Goal: Task Accomplishment & Management: Manage account settings

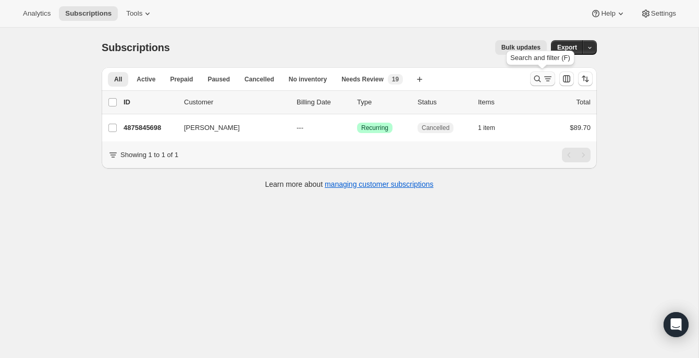
click at [537, 77] on icon "Search and filter results" at bounding box center [537, 79] width 10 height 10
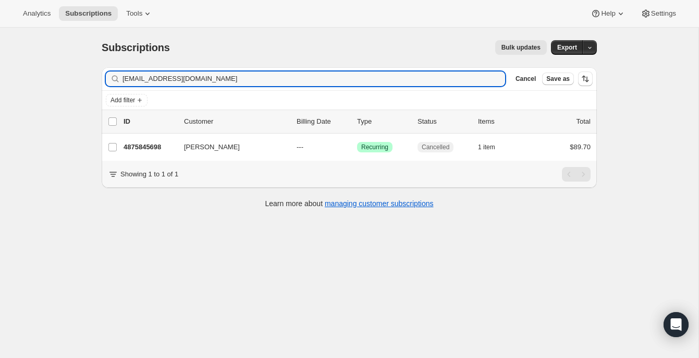
drag, startPoint x: 343, startPoint y: 77, endPoint x: 120, endPoint y: 78, distance: 222.1
click at [120, 78] on div "[EMAIL_ADDRESS][DOMAIN_NAME] Clear" at bounding box center [305, 78] width 399 height 15
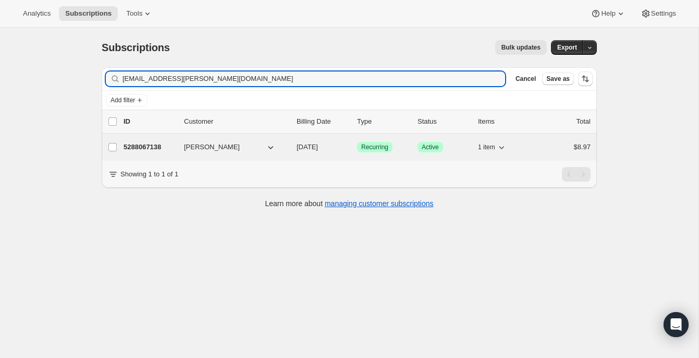
type input "[EMAIL_ADDRESS][PERSON_NAME][DOMAIN_NAME]"
click at [157, 151] on p "5288067138" at bounding box center [150, 147] width 52 height 10
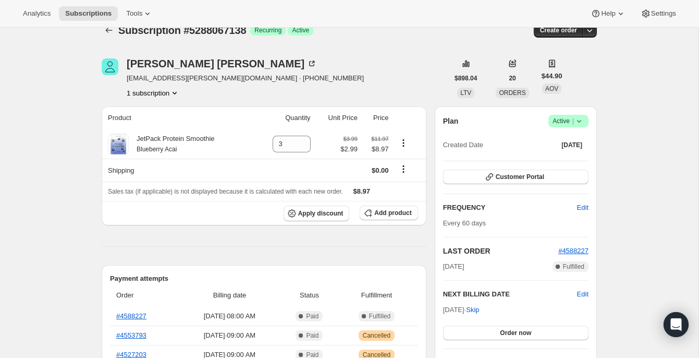
scroll to position [18, 0]
click at [479, 308] on span "Skip" at bounding box center [472, 309] width 13 height 10
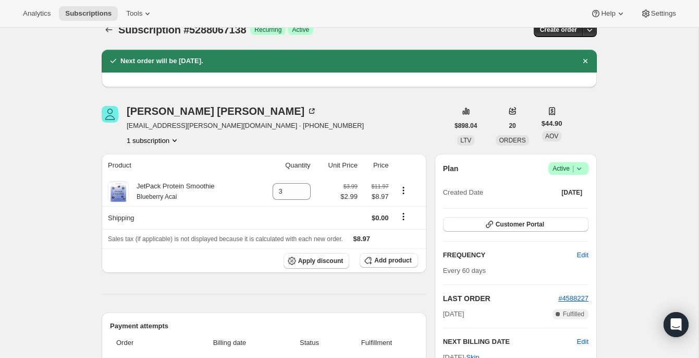
scroll to position [0, 0]
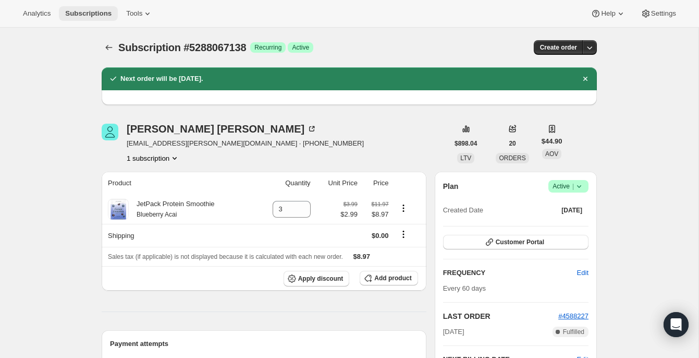
click at [95, 16] on span "Subscriptions" at bounding box center [88, 13] width 46 height 8
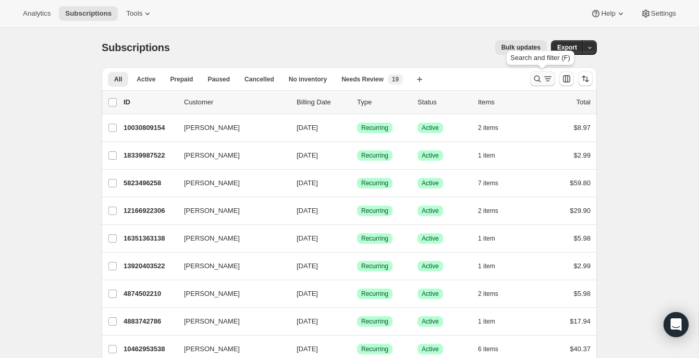
click at [537, 79] on icon "Search and filter results" at bounding box center [537, 79] width 10 height 10
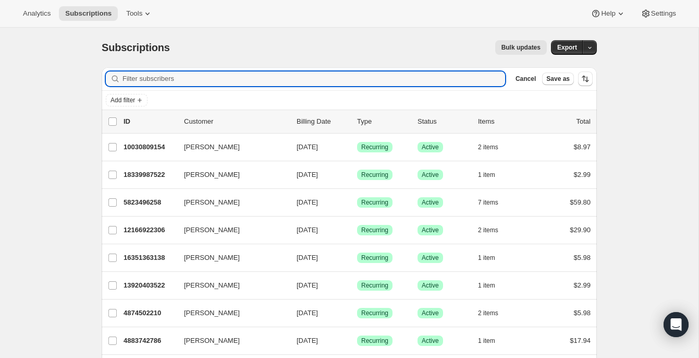
paste input "[EMAIL_ADDRESS][DOMAIN_NAME]"
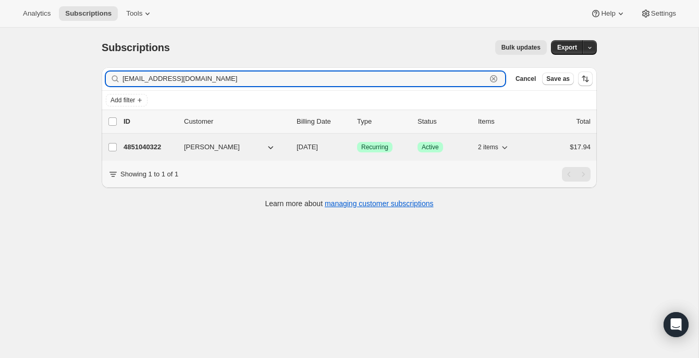
type input "[EMAIL_ADDRESS][DOMAIN_NAME]"
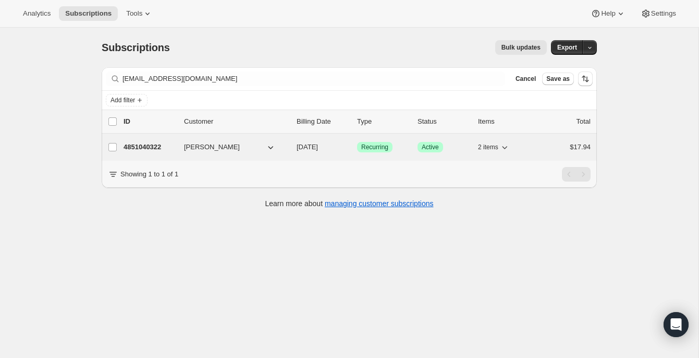
click at [157, 152] on p "4851040322" at bounding box center [150, 147] width 52 height 10
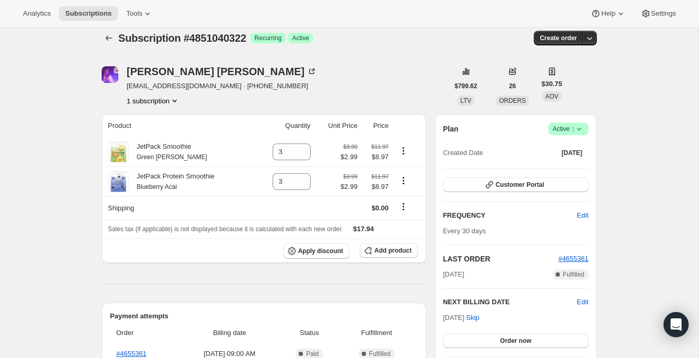
scroll to position [10, 0]
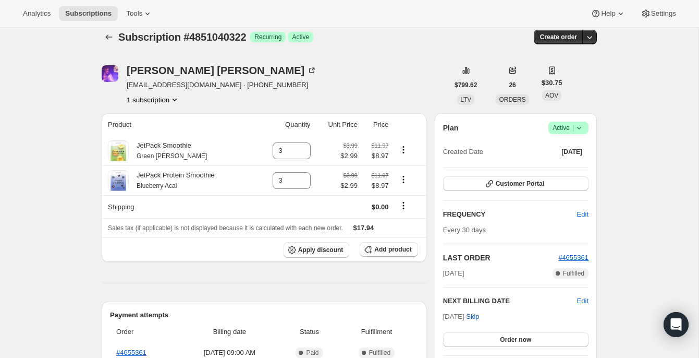
click at [565, 133] on span "Success Active |" at bounding box center [569, 127] width 40 height 13
click at [562, 171] on span "Cancel subscription" at bounding box center [565, 166] width 59 height 10
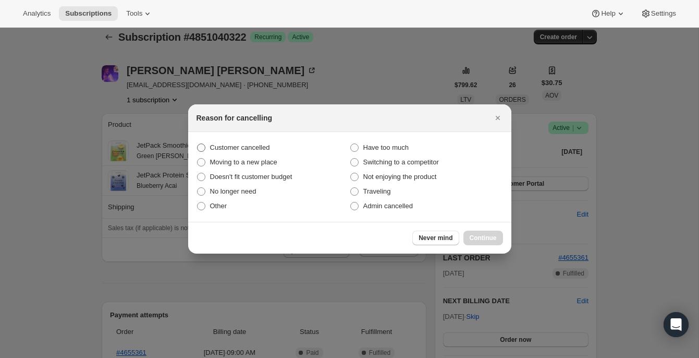
click at [248, 153] on label "Customer cancelled" at bounding box center [273, 147] width 153 height 15
click at [198, 144] on input "Customer cancelled" at bounding box center [197, 143] width 1 height 1
radio input "true"
click at [475, 229] on div "Never mind Continue" at bounding box center [349, 238] width 323 height 32
click at [475, 235] on span "Continue" at bounding box center [483, 238] width 27 height 8
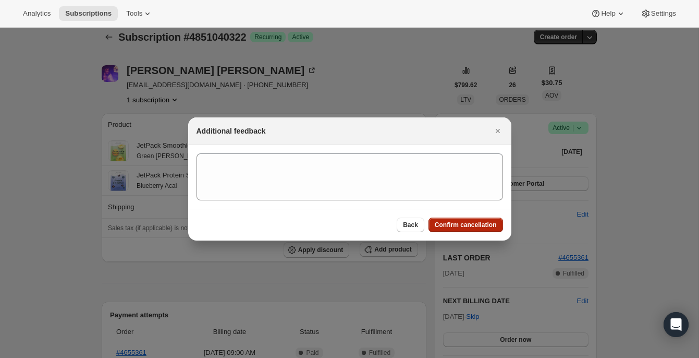
click at [473, 225] on span "Confirm cancellation" at bounding box center [466, 225] width 62 height 8
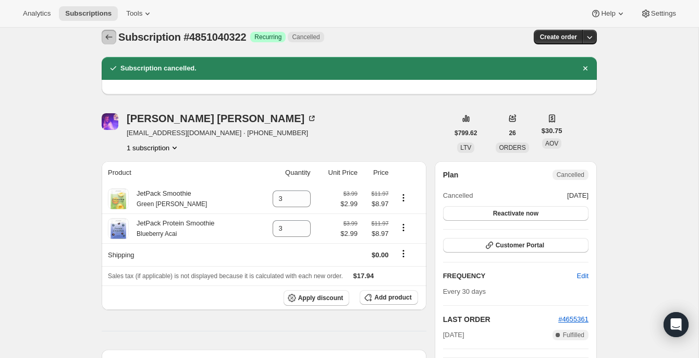
click at [108, 35] on icon "Subscriptions" at bounding box center [109, 36] width 7 height 5
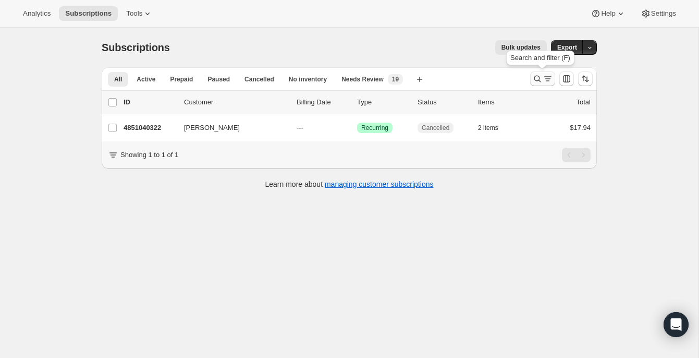
click at [538, 80] on icon "Search and filter results" at bounding box center [537, 79] width 10 height 10
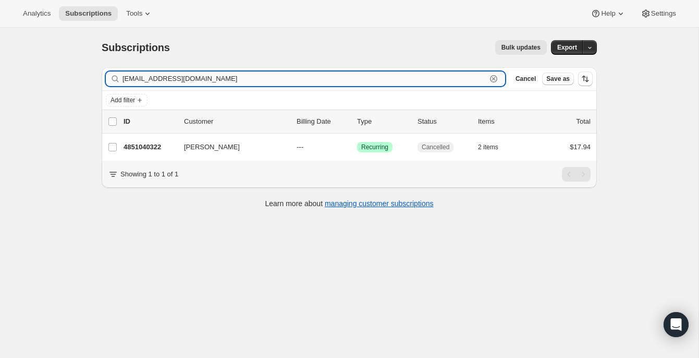
click at [498, 78] on div "[EMAIL_ADDRESS][DOMAIN_NAME] Clear" at bounding box center [305, 78] width 399 height 15
click at [493, 78] on icon "button" at bounding box center [494, 79] width 4 height 4
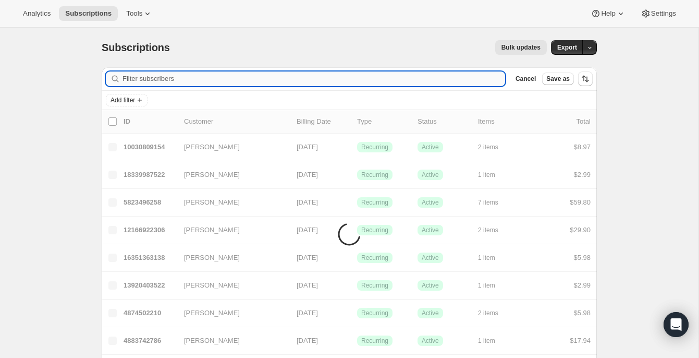
paste input "[EMAIL_ADDRESS][DOMAIN_NAME]"
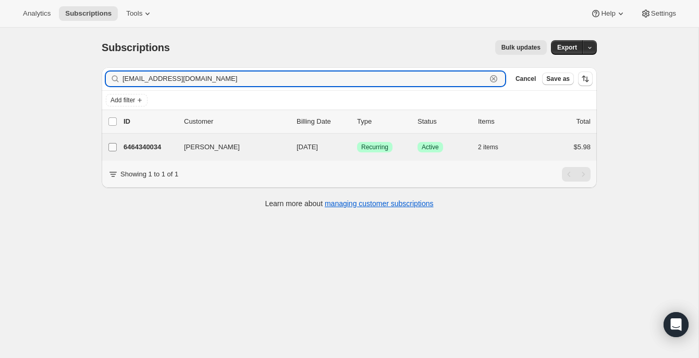
type input "[EMAIL_ADDRESS][DOMAIN_NAME]"
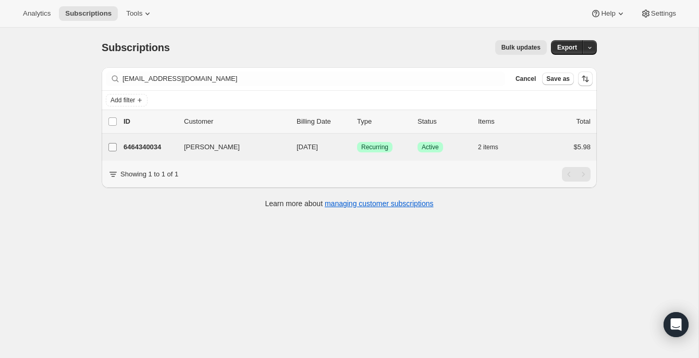
click at [114, 147] on input "[PERSON_NAME]" at bounding box center [112, 147] width 8 height 8
checkbox input "true"
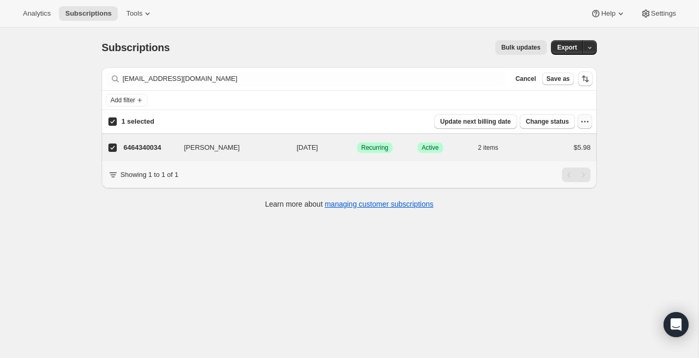
click at [587, 123] on icon "button" at bounding box center [585, 121] width 10 height 10
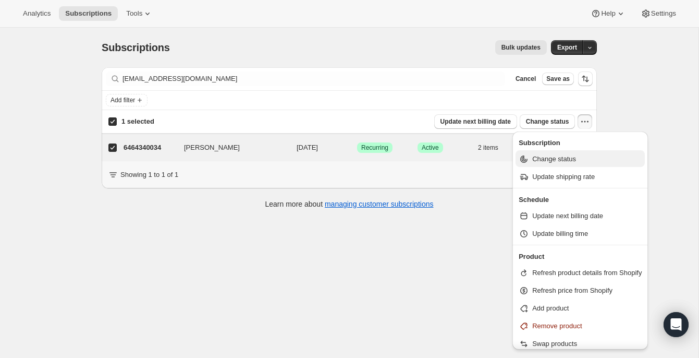
click at [567, 157] on span "Change status" at bounding box center [554, 159] width 44 height 8
select select "11"
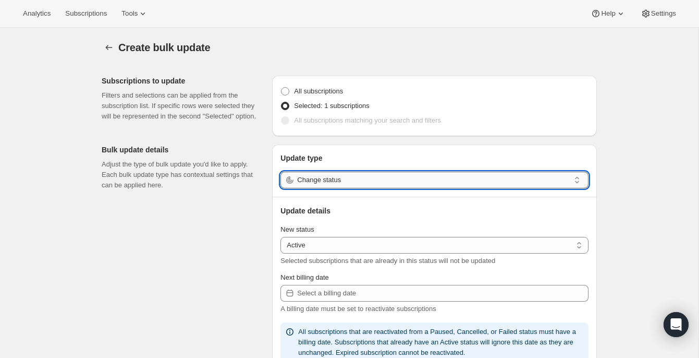
click at [375, 184] on input "Change status" at bounding box center [433, 180] width 273 height 17
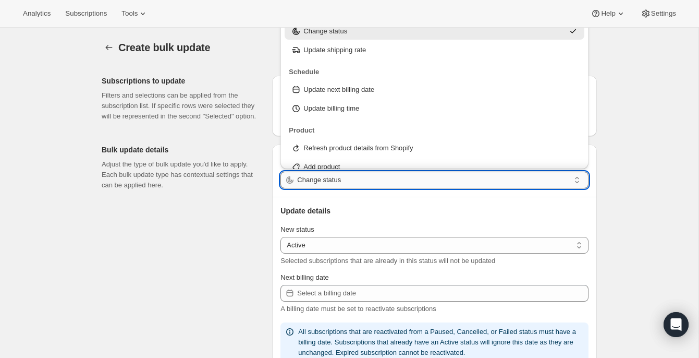
click at [375, 184] on input "Change status" at bounding box center [433, 180] width 273 height 17
click at [368, 247] on select "Active Paused Cancelled" at bounding box center [435, 245] width 308 height 17
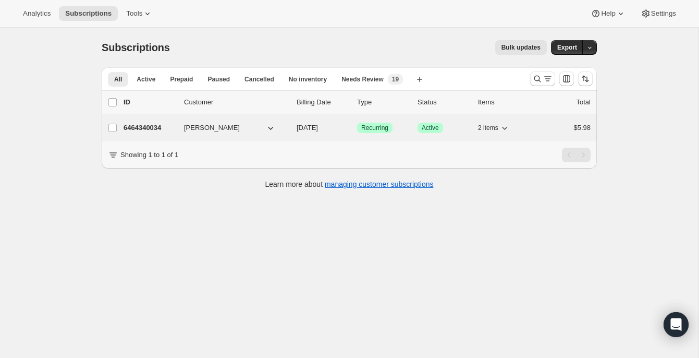
click at [200, 127] on span "[PERSON_NAME]" at bounding box center [212, 128] width 56 height 10
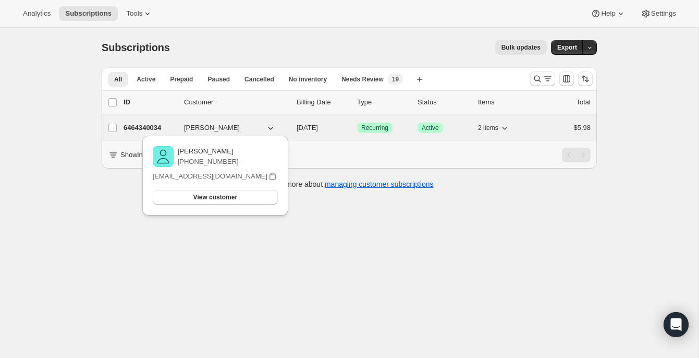
click at [149, 129] on p "6464340034" at bounding box center [150, 128] width 52 height 10
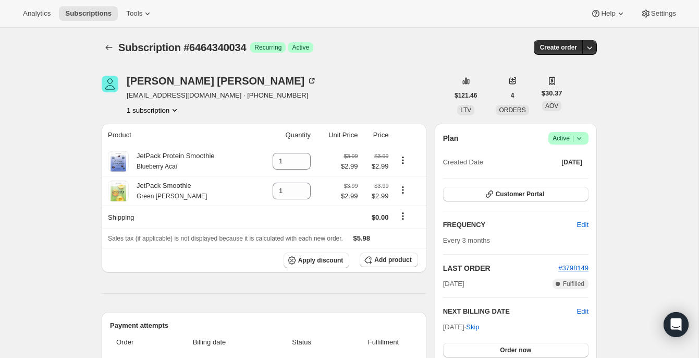
click at [568, 138] on span "Active |" at bounding box center [569, 138] width 32 height 10
click at [568, 172] on span "Cancel subscription" at bounding box center [565, 177] width 59 height 10
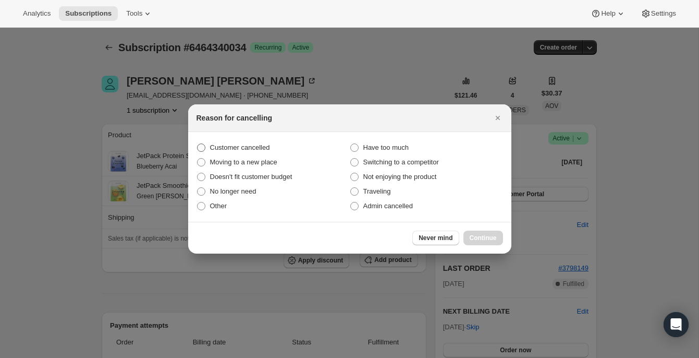
click at [239, 146] on span "Customer cancelled" at bounding box center [240, 147] width 60 height 8
click at [198, 144] on input "Customer cancelled" at bounding box center [197, 143] width 1 height 1
radio input "true"
click at [480, 241] on span "Continue" at bounding box center [483, 238] width 27 height 8
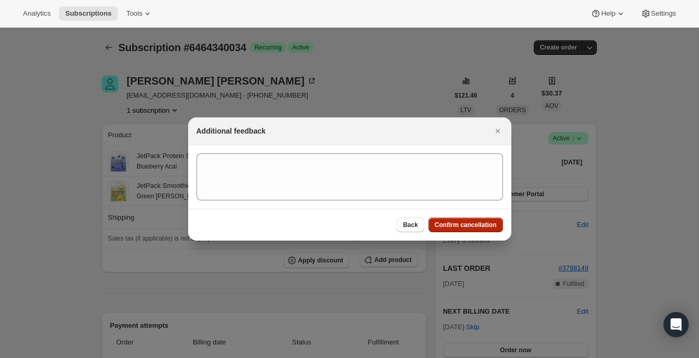
click at [473, 227] on span "Confirm cancellation" at bounding box center [466, 225] width 62 height 8
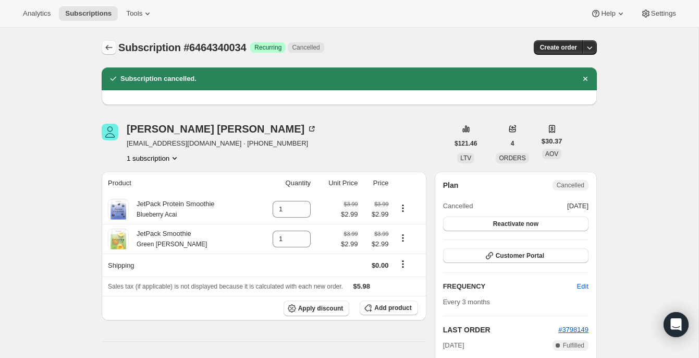
click at [104, 50] on icon "Subscriptions" at bounding box center [109, 47] width 10 height 10
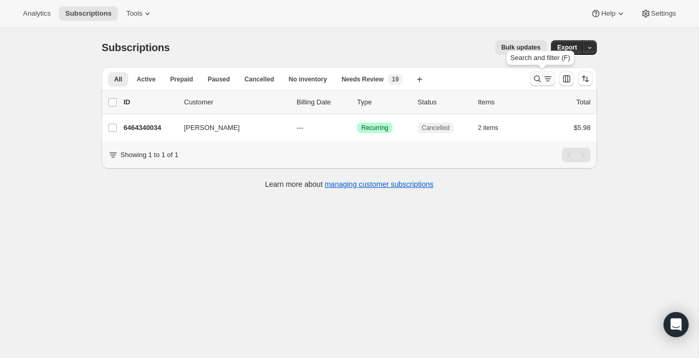
click at [534, 80] on icon "Search and filter results" at bounding box center [537, 79] width 10 height 10
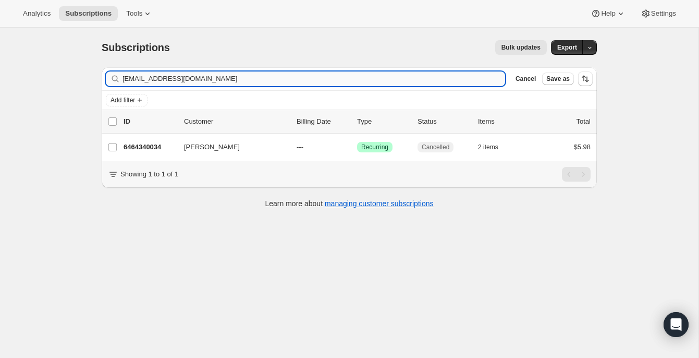
click at [399, 78] on input "[EMAIL_ADDRESS][DOMAIN_NAME]" at bounding box center [314, 78] width 383 height 15
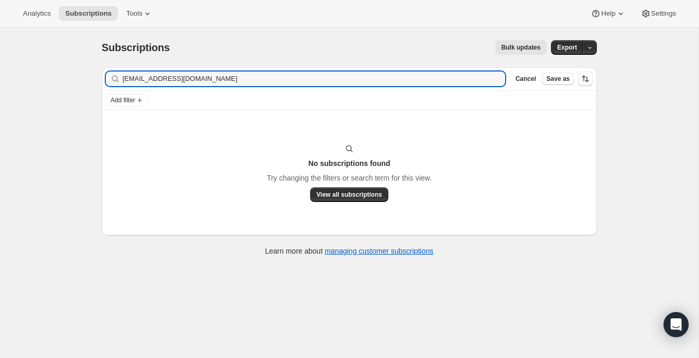
type input "[EMAIL_ADDRESS][DOMAIN_NAME]"
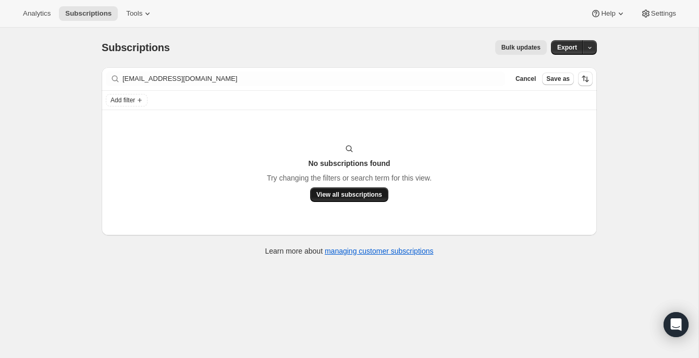
click at [363, 195] on span "View all subscriptions" at bounding box center [350, 194] width 66 height 8
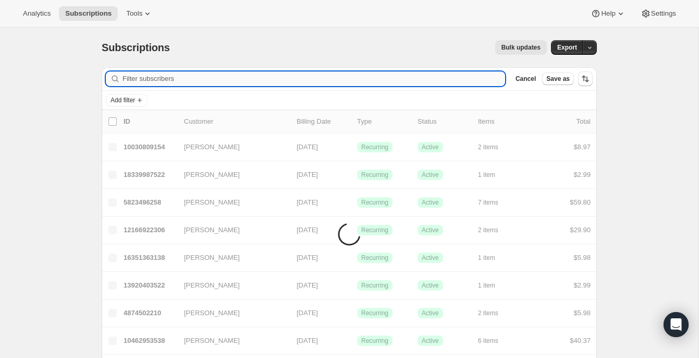
click at [357, 80] on input "Filter subscribers" at bounding box center [314, 78] width 383 height 15
paste input "4842520642"
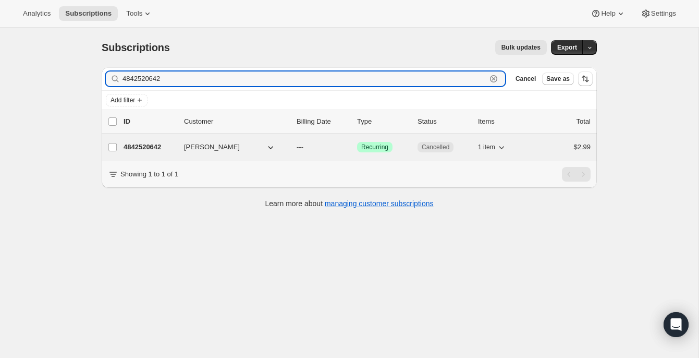
type input "4842520642"
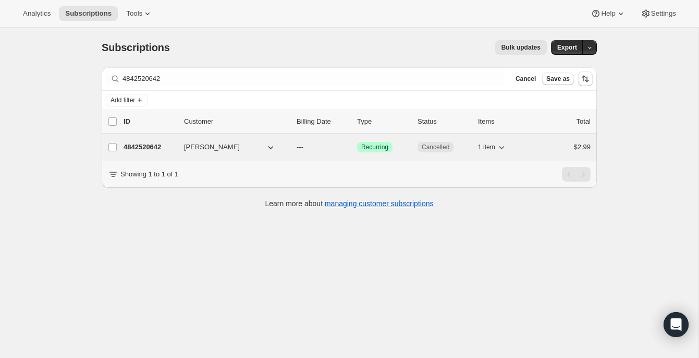
click at [144, 152] on p "4842520642" at bounding box center [150, 147] width 52 height 10
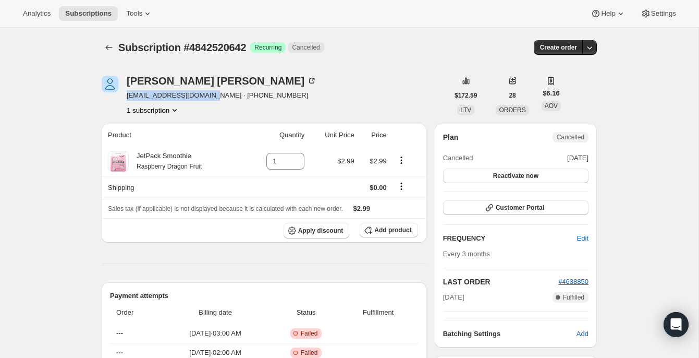
drag, startPoint x: 209, startPoint y: 97, endPoint x: 128, endPoint y: 98, distance: 80.8
click at [128, 98] on span "[EMAIL_ADDRESS][DOMAIN_NAME] · [PHONE_NUMBER]" at bounding box center [222, 95] width 190 height 10
copy span "[EMAIL_ADDRESS][DOMAIN_NAME]"
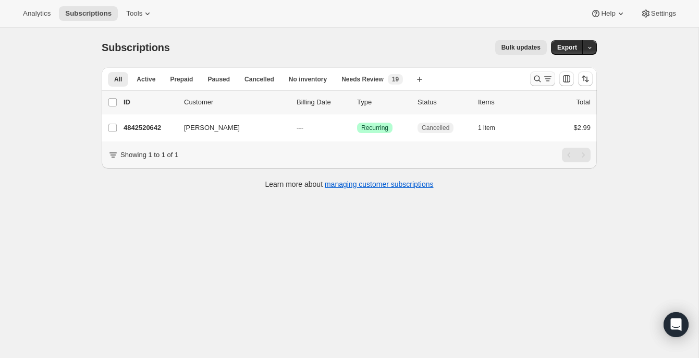
click at [542, 81] on icon "Search and filter results" at bounding box center [537, 79] width 10 height 10
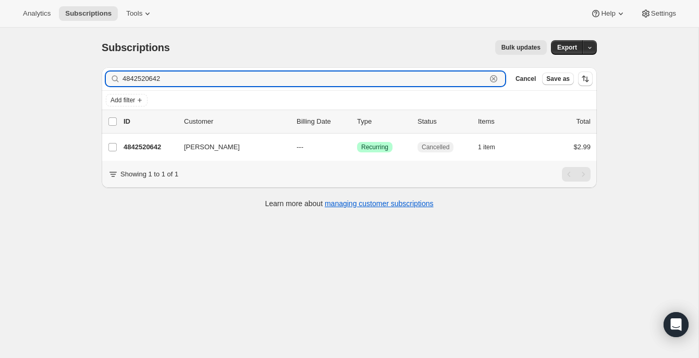
click at [495, 80] on icon "button" at bounding box center [493, 78] width 7 height 7
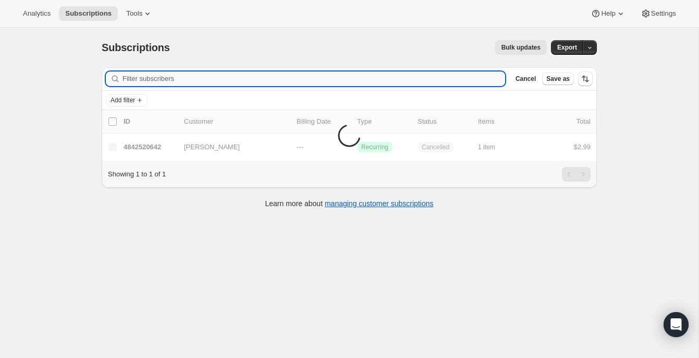
click at [444, 80] on input "Filter subscribers" at bounding box center [314, 78] width 383 height 15
paste input "snikole218@yahoo.com"
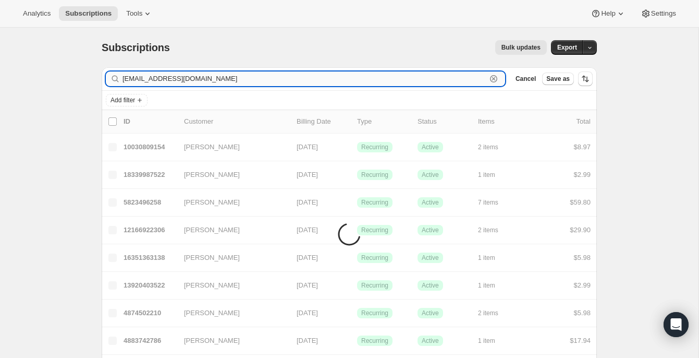
click at [444, 80] on input "snikole218@yahoo.com" at bounding box center [305, 78] width 364 height 15
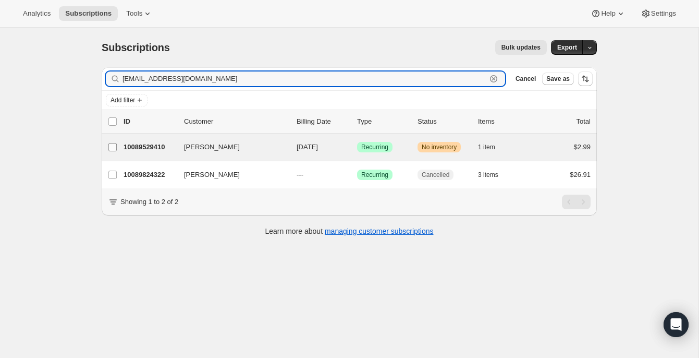
type input "snikole218@yahoo.com"
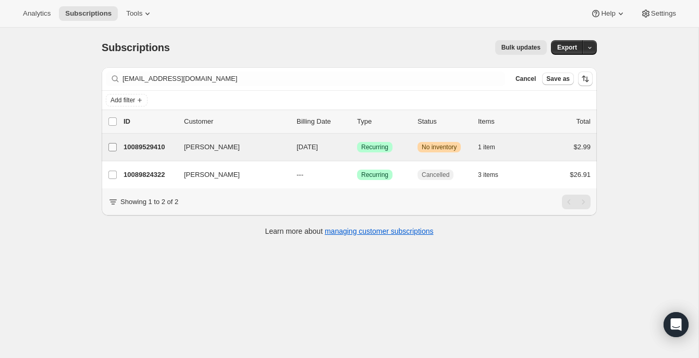
click at [107, 147] on label "Samantha Marino" at bounding box center [113, 146] width 22 height 27
click at [108, 147] on input "Samantha Marino" at bounding box center [112, 147] width 8 height 8
checkbox input "true"
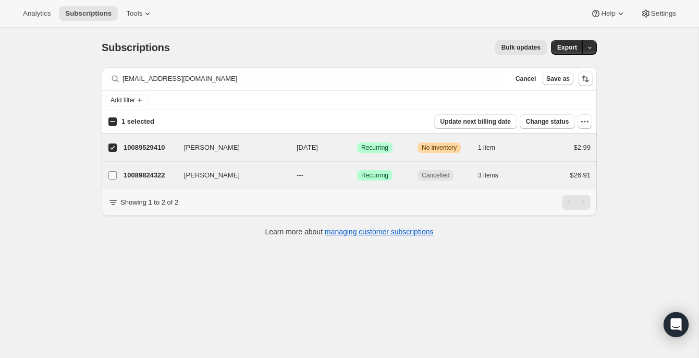
click at [115, 174] on input "Samantha Marino" at bounding box center [112, 175] width 8 height 8
checkbox input "true"
click at [589, 119] on icon "button" at bounding box center [585, 121] width 10 height 10
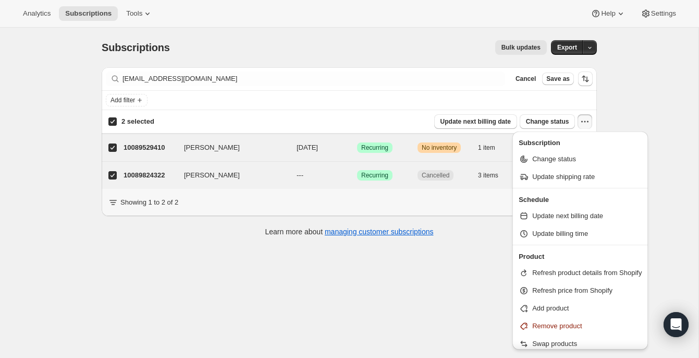
click at [589, 119] on icon "button" at bounding box center [585, 121] width 10 height 10
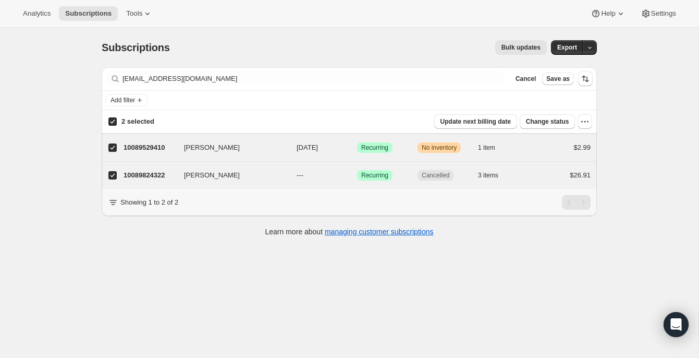
scroll to position [28, 0]
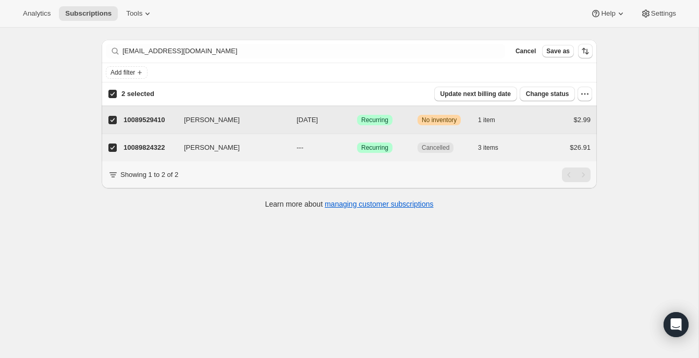
click at [110, 117] on input "Samantha Marino" at bounding box center [112, 120] width 8 height 8
checkbox input "false"
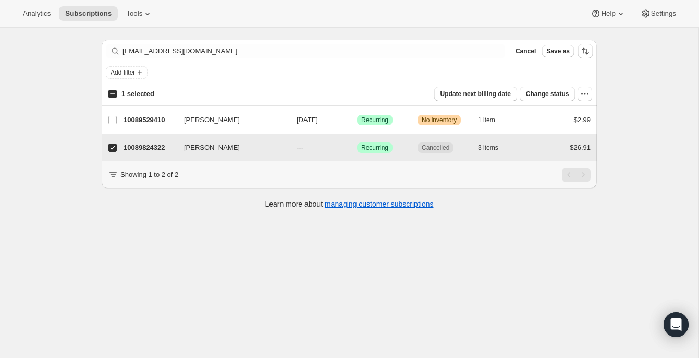
click at [111, 149] on input "Samantha Marino" at bounding box center [112, 147] width 8 height 8
checkbox input "false"
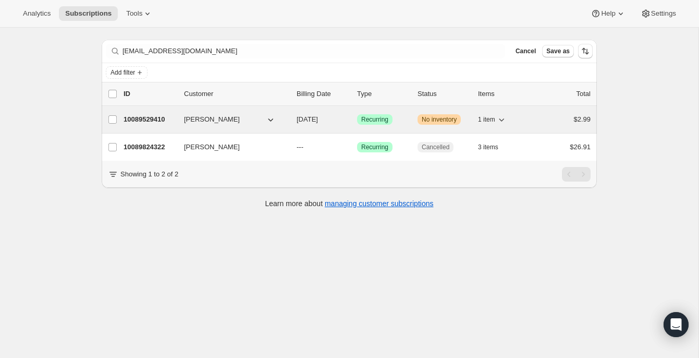
click at [125, 118] on p "10089529410" at bounding box center [150, 119] width 52 height 10
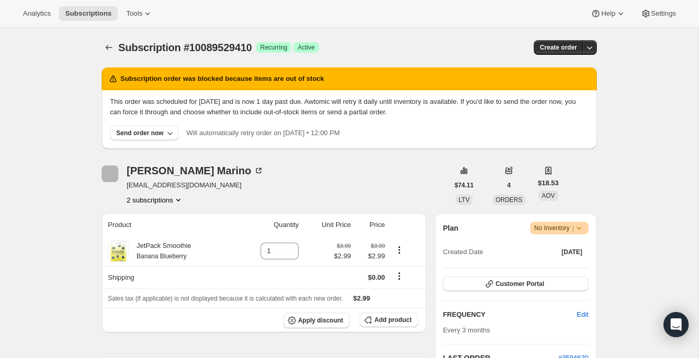
click at [580, 226] on icon at bounding box center [579, 228] width 10 height 10
click at [565, 261] on span "Cancel subscription" at bounding box center [555, 266] width 59 height 10
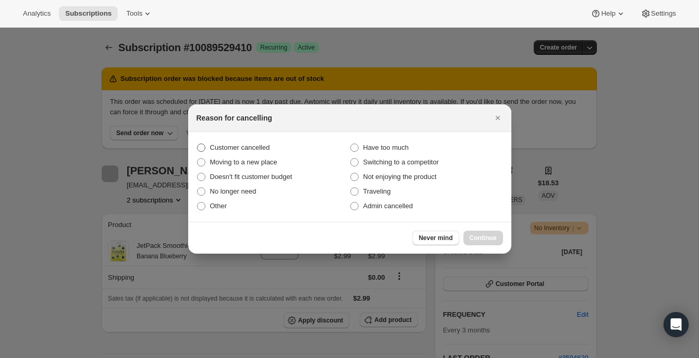
click at [263, 145] on span "Customer cancelled" at bounding box center [240, 147] width 60 height 8
click at [198, 144] on input "Customer cancelled" at bounding box center [197, 143] width 1 height 1
radio input "true"
click at [490, 230] on button "Continue" at bounding box center [484, 237] width 40 height 15
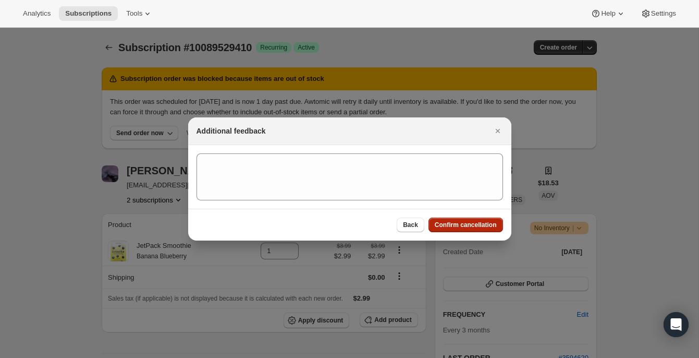
click at [477, 225] on span "Confirm cancellation" at bounding box center [466, 225] width 62 height 8
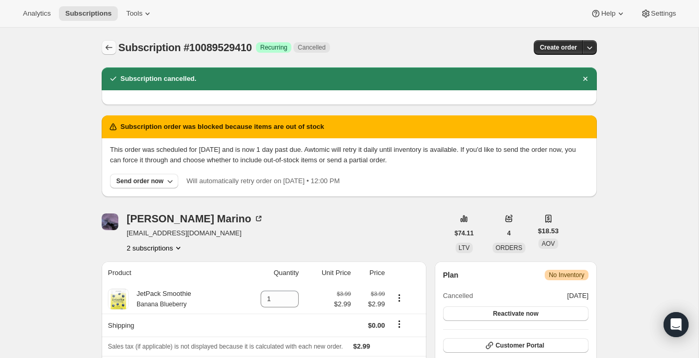
click at [104, 45] on icon "Subscriptions" at bounding box center [109, 47] width 10 height 10
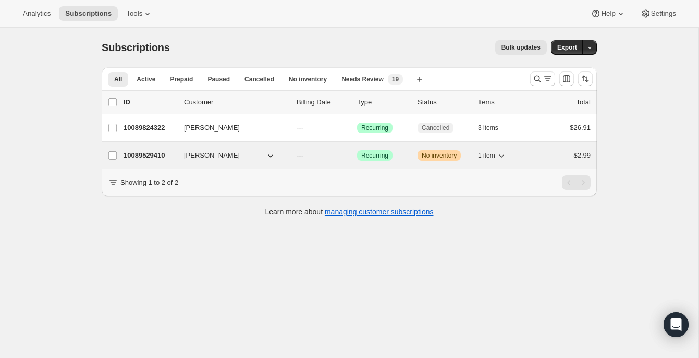
click at [145, 157] on p "10089529410" at bounding box center [150, 155] width 52 height 10
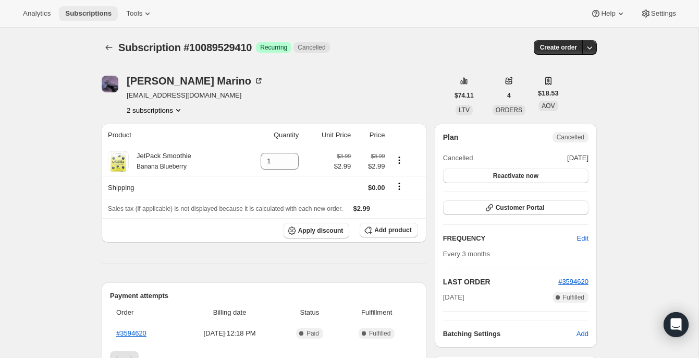
click at [87, 18] on button "Subscriptions" at bounding box center [88, 13] width 59 height 15
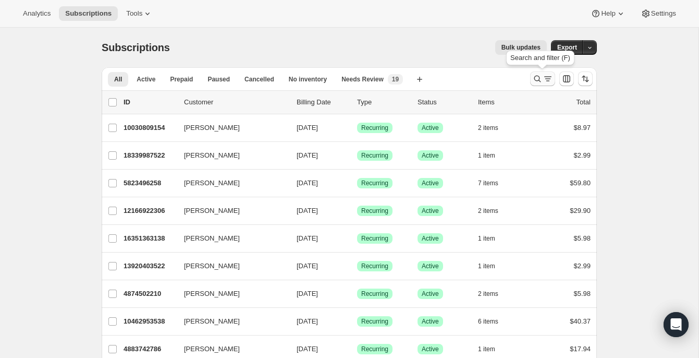
click at [533, 79] on icon "Search and filter results" at bounding box center [537, 79] width 10 height 10
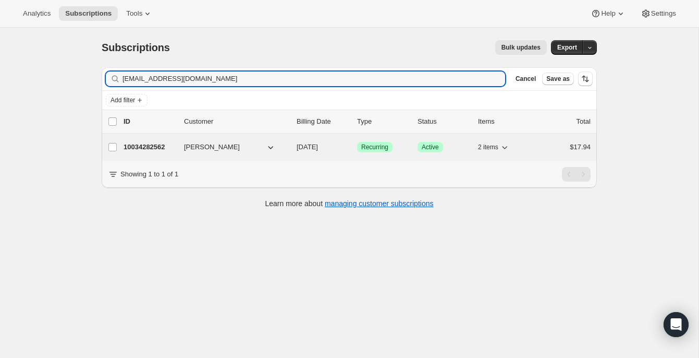
type input "cboshrun@gmail.com"
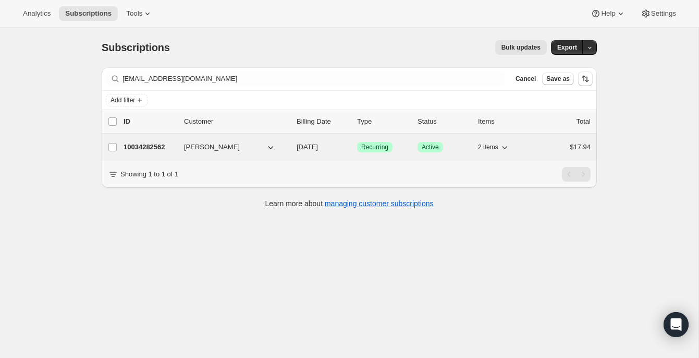
click at [148, 149] on p "10034282562" at bounding box center [150, 147] width 52 height 10
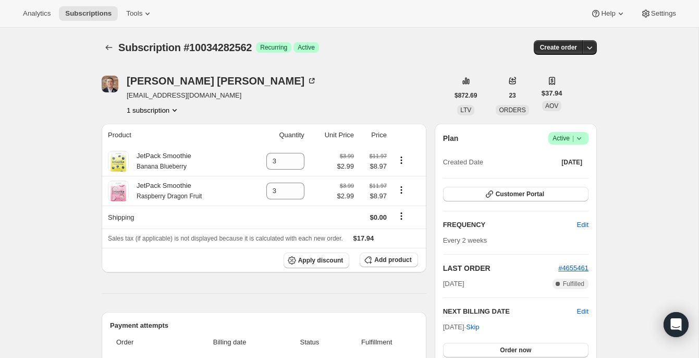
click at [578, 141] on icon at bounding box center [579, 138] width 10 height 10
click at [564, 174] on span "Cancel subscription" at bounding box center [565, 177] width 59 height 8
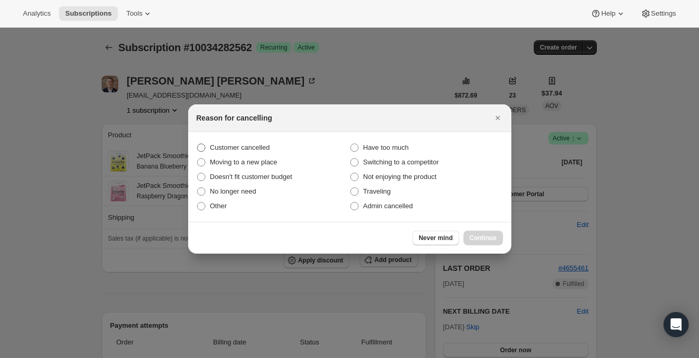
click at [240, 150] on span "Customer cancelled" at bounding box center [240, 147] width 60 height 8
click at [198, 144] on input "Customer cancelled" at bounding box center [197, 143] width 1 height 1
radio input "true"
click at [500, 120] on icon "Close" at bounding box center [498, 118] width 10 height 10
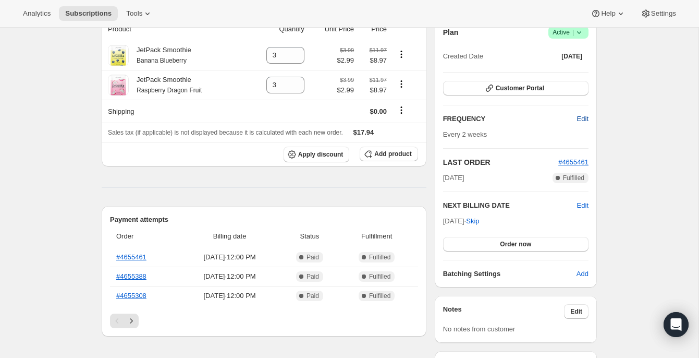
scroll to position [121, 0]
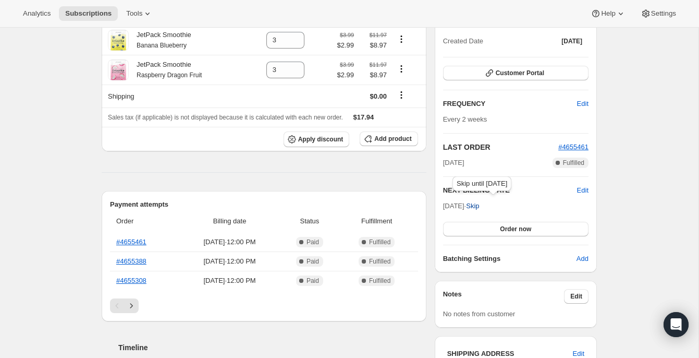
click at [479, 205] on span "Skip" at bounding box center [472, 206] width 13 height 10
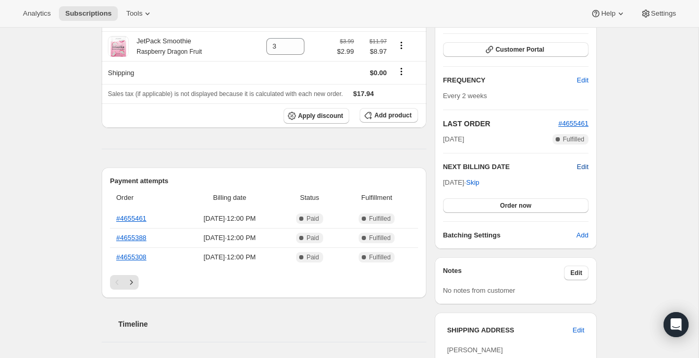
scroll to position [197, 0]
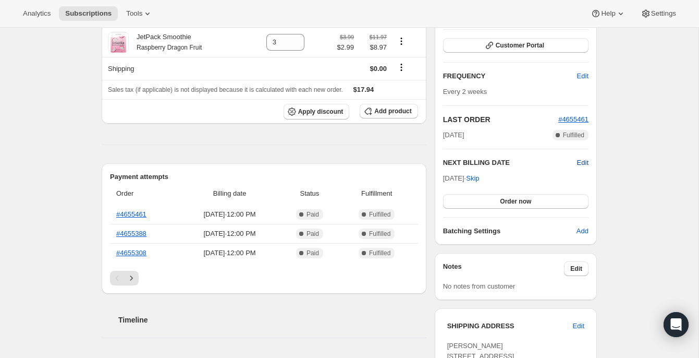
click at [582, 162] on span "Edit" at bounding box center [582, 162] width 11 height 10
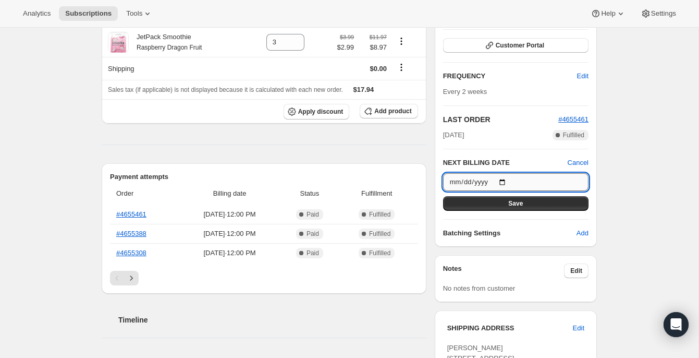
click at [507, 180] on input "2025-09-21" at bounding box center [515, 182] width 145 height 18
type input "2025-11-21"
click at [554, 202] on button "Save" at bounding box center [515, 203] width 145 height 15
